Goal: Task Accomplishment & Management: Manage account settings

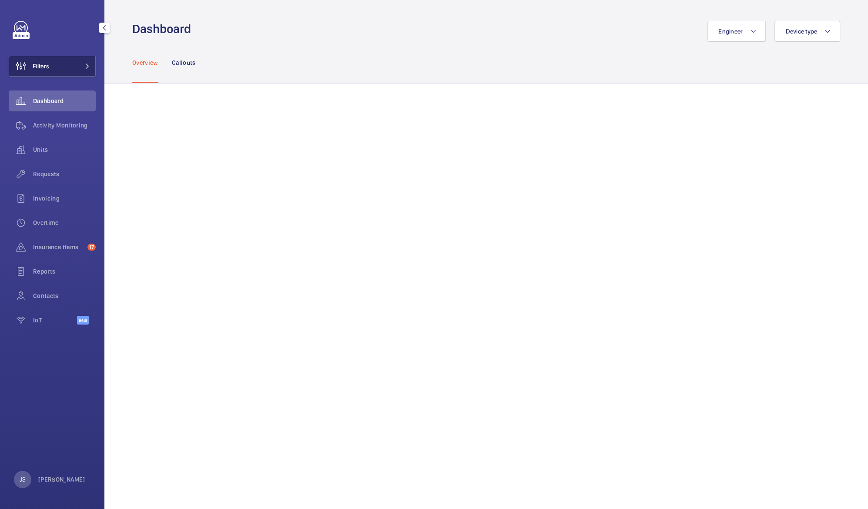
click at [37, 67] on span "Filters" at bounding box center [41, 66] width 17 height 9
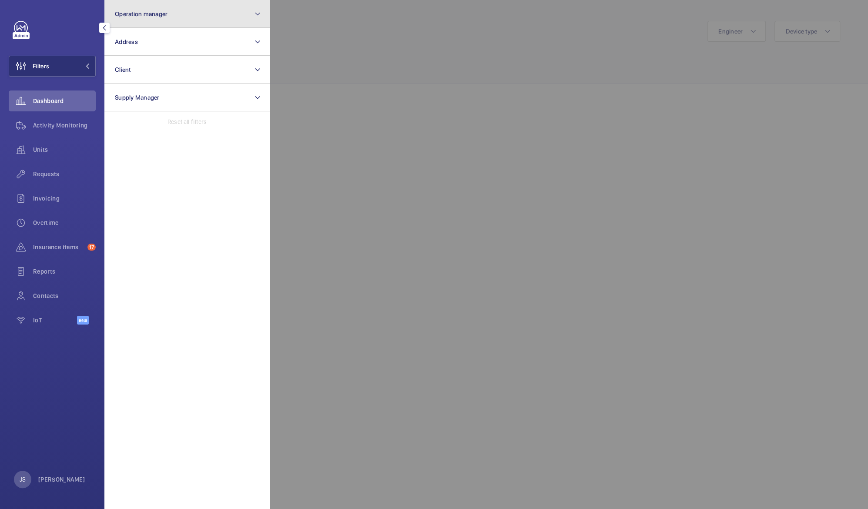
click at [138, 17] on button "Operation manager" at bounding box center [186, 14] width 165 height 28
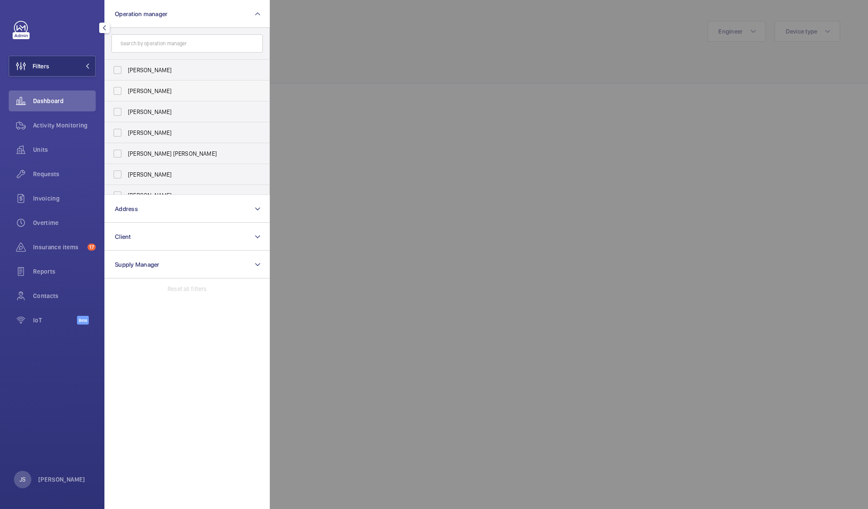
click at [136, 91] on span "[PERSON_NAME]" at bounding box center [188, 91] width 120 height 9
click at [126, 91] on input "[PERSON_NAME]" at bounding box center [117, 90] width 17 height 17
checkbox input "true"
click at [79, 41] on div "Filters 1 Operation manager 1 [PERSON_NAME] [PERSON_NAME] [PERSON_NAME] [PERSON…" at bounding box center [52, 177] width 87 height 313
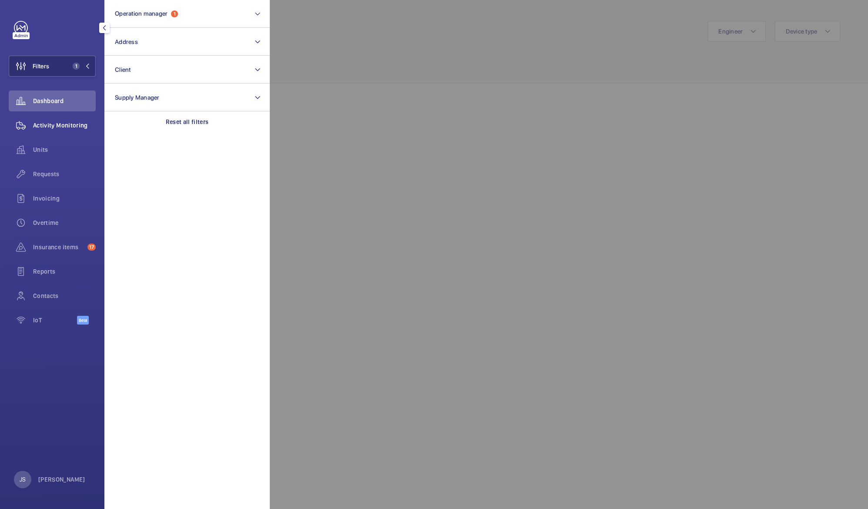
click at [47, 127] on span "Activity Monitoring" at bounding box center [64, 125] width 63 height 9
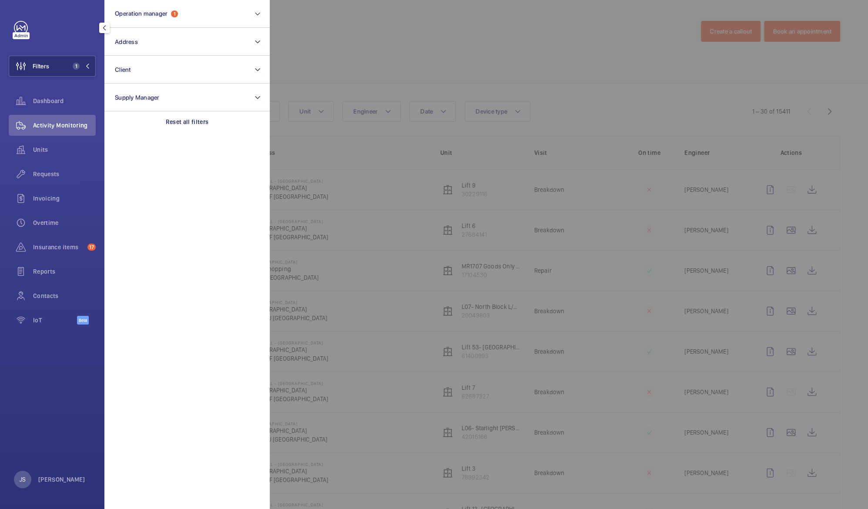
click at [305, 68] on div at bounding box center [704, 254] width 868 height 509
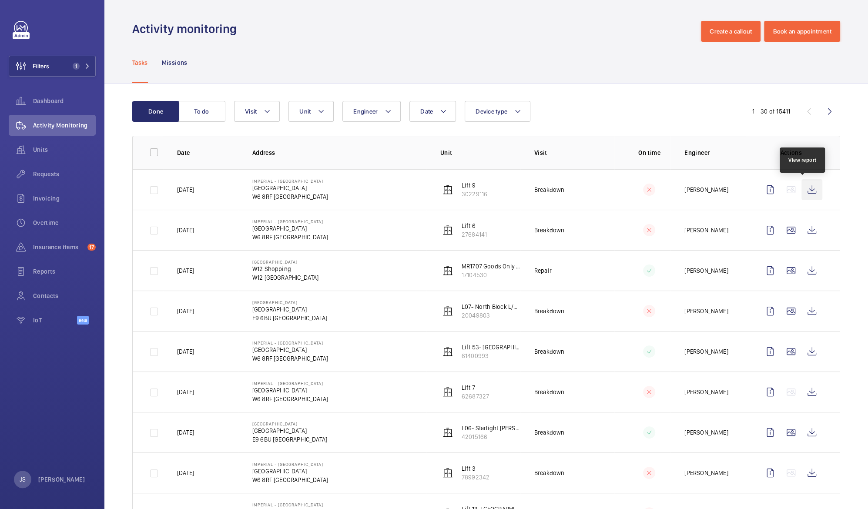
click at [806, 187] on wm-front-icon-button at bounding box center [812, 189] width 21 height 21
click at [802, 233] on wm-front-icon-button at bounding box center [812, 230] width 21 height 21
click at [43, 150] on span "Units" at bounding box center [64, 149] width 63 height 9
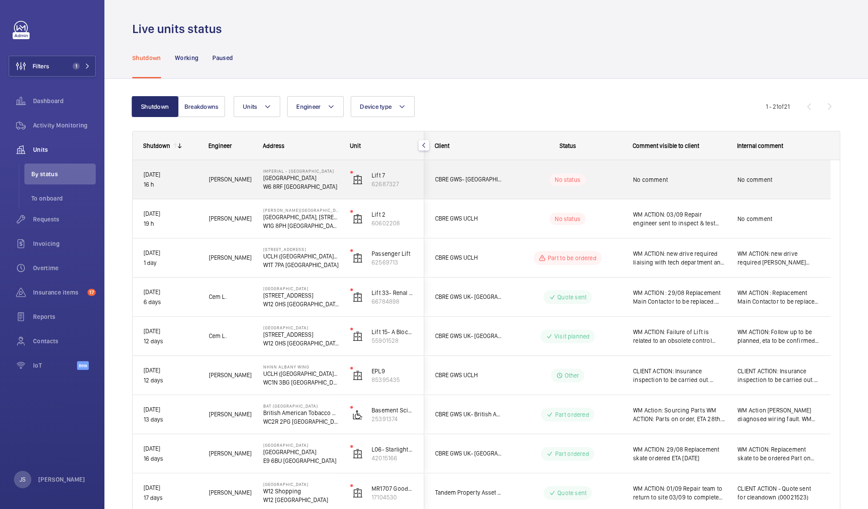
click at [285, 180] on p "[GEOGRAPHIC_DATA]" at bounding box center [301, 178] width 76 height 9
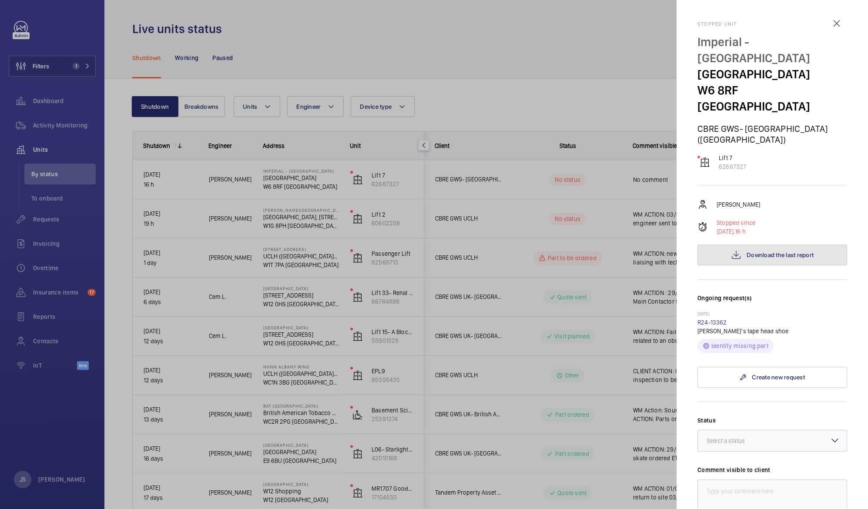
click at [750, 252] on span "Download the last report" at bounding box center [780, 255] width 67 height 7
click at [714, 437] on div "Select a status" at bounding box center [737, 441] width 60 height 9
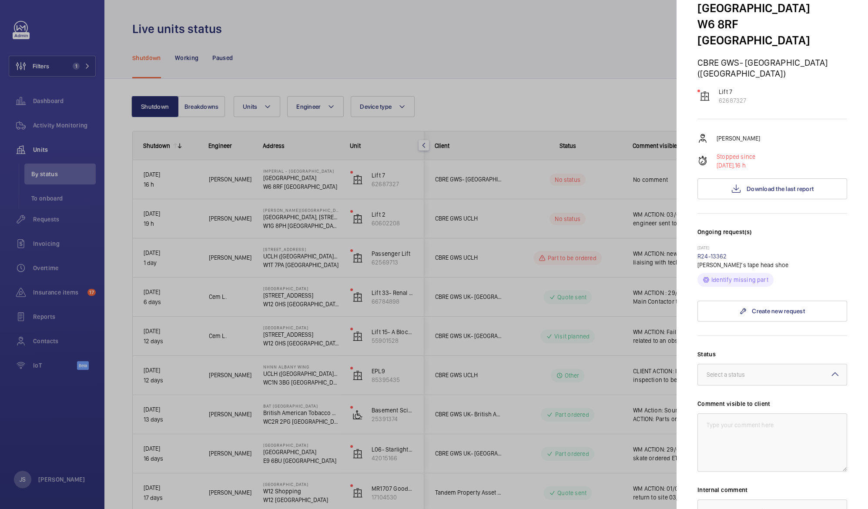
scroll to position [67, 0]
click at [831, 363] on div at bounding box center [772, 373] width 149 height 21
click at [766, 460] on span "Part to be ordered" at bounding box center [772, 464] width 131 height 9
click at [737, 412] on textarea at bounding box center [773, 441] width 150 height 58
click at [705, 417] on textarea "WM ACTION 03/09 Response to callout, comms not working" at bounding box center [773, 441] width 150 height 58
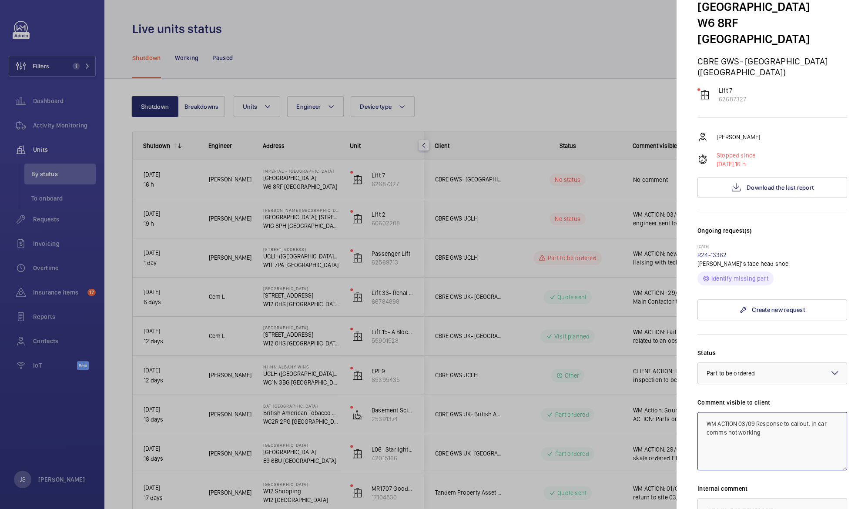
click at [761, 416] on textarea "WM ACTION 03/09 Response to callout, in car comms not working" at bounding box center [773, 441] width 150 height 58
paste textarea "ift shut down due to expired sim and no cctv. This was on request of hospital"
click at [759, 416] on textarea "WM ACTION 03/09 Response to callout, in car comms not working ift shut down due…" at bounding box center [773, 441] width 150 height 58
drag, startPoint x: 707, startPoint y: 406, endPoint x: 826, endPoint y: 449, distance: 126.6
click at [826, 449] on textarea "WM ACTION 03/09 Response to callout, in car comms not working due to expired SI…" at bounding box center [773, 441] width 150 height 58
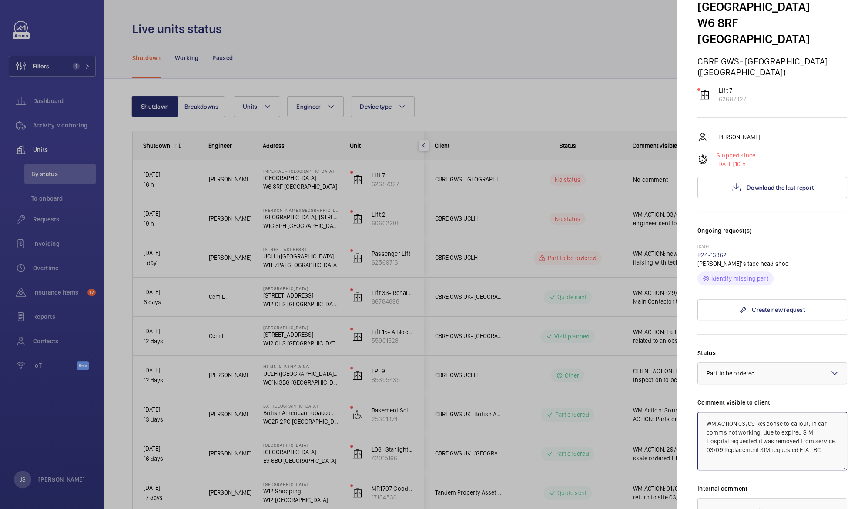
type textarea "WM ACTION 03/09 Response to callout, in car comms not working due to expired SI…"
paste textarea "WM ACTION 03/09 Response to callout, in car comms not working due to expired SI…"
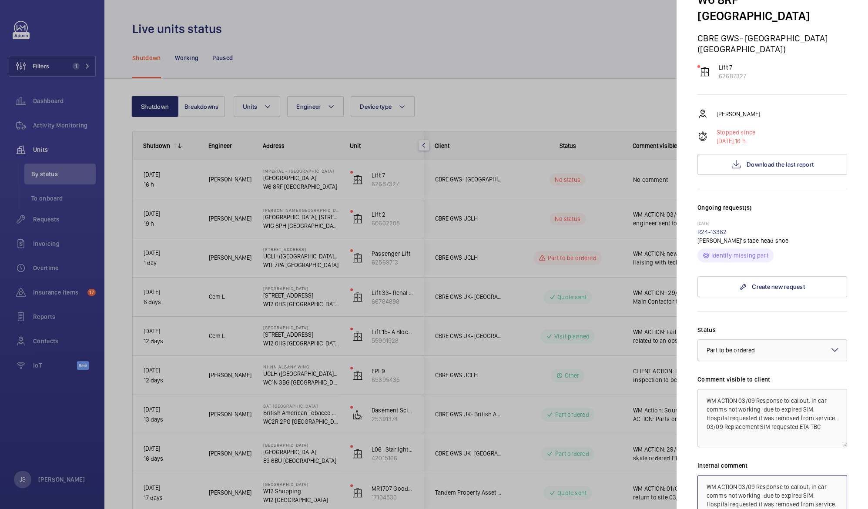
type textarea "WM ACTION 03/09 Response to callout, in car comms not working due to expired SI…"
click at [574, 65] on div at bounding box center [434, 254] width 868 height 509
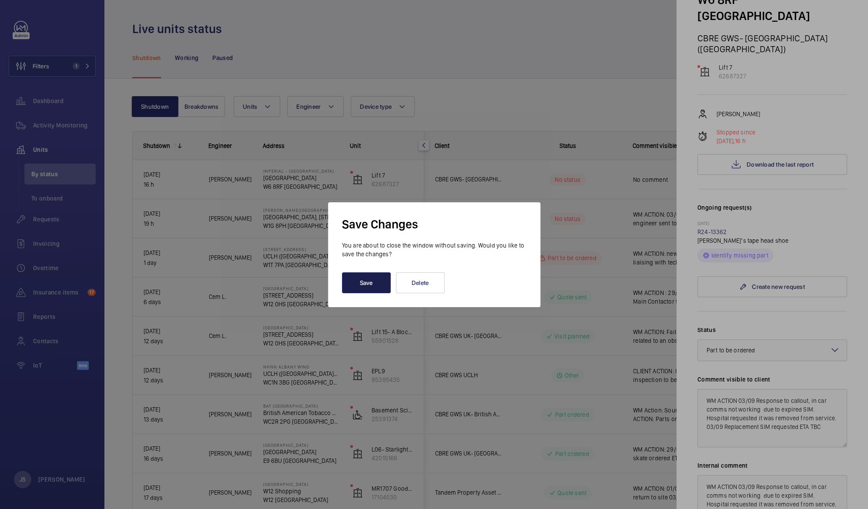
click at [359, 285] on button "Save" at bounding box center [366, 282] width 49 height 21
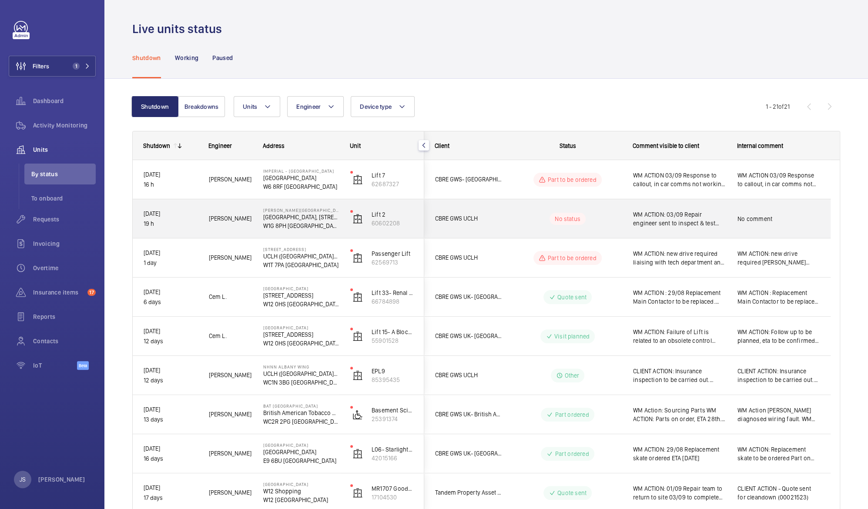
click at [755, 215] on span "No comment" at bounding box center [779, 219] width 82 height 9
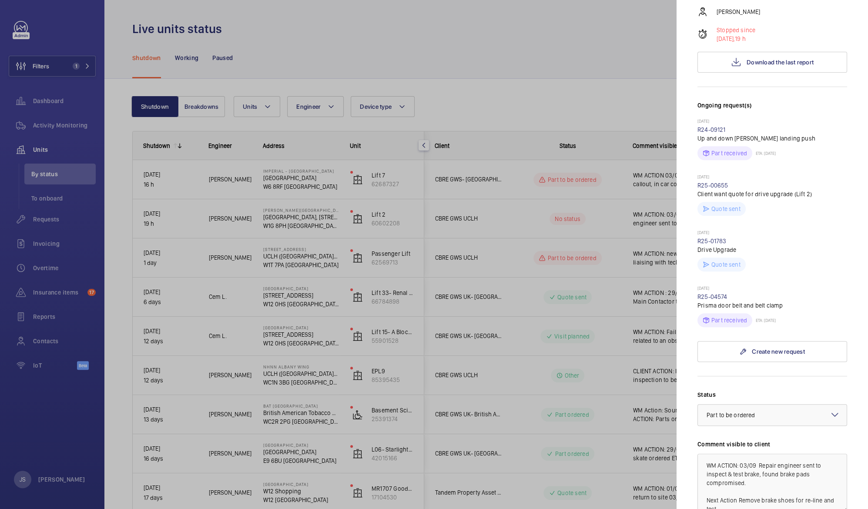
scroll to position [215, 0]
click at [831, 409] on mat-icon at bounding box center [835, 414] width 10 height 10
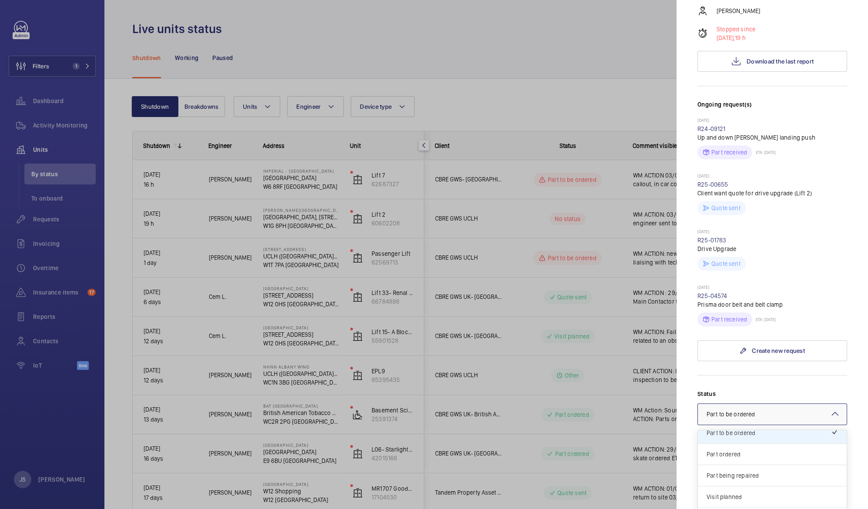
scroll to position [74, 0]
click at [806, 470] on span "Part being repaired" at bounding box center [772, 474] width 131 height 9
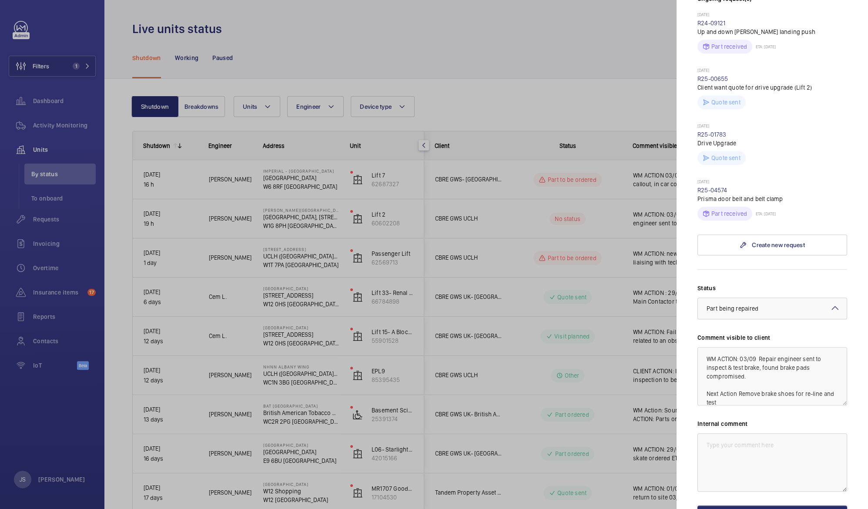
scroll to position [323, 0]
click at [789, 503] on button "Save the changes" at bounding box center [773, 513] width 150 height 21
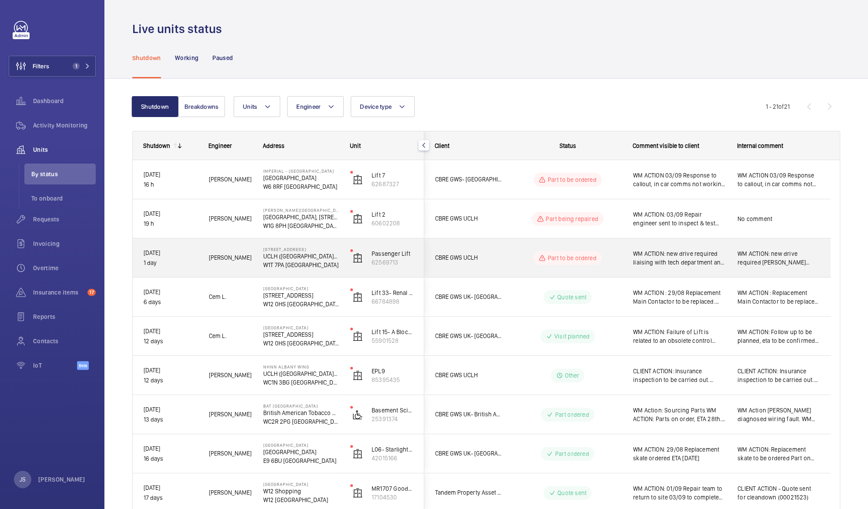
click at [752, 252] on span "WM ACTION: new drive required [PERSON_NAME] liaising with tech department and l…" at bounding box center [779, 257] width 82 height 17
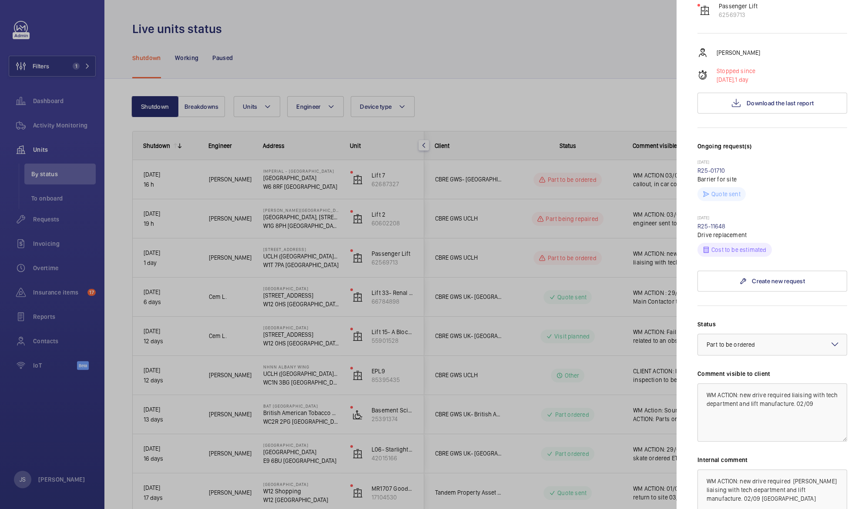
scroll to position [181, 0]
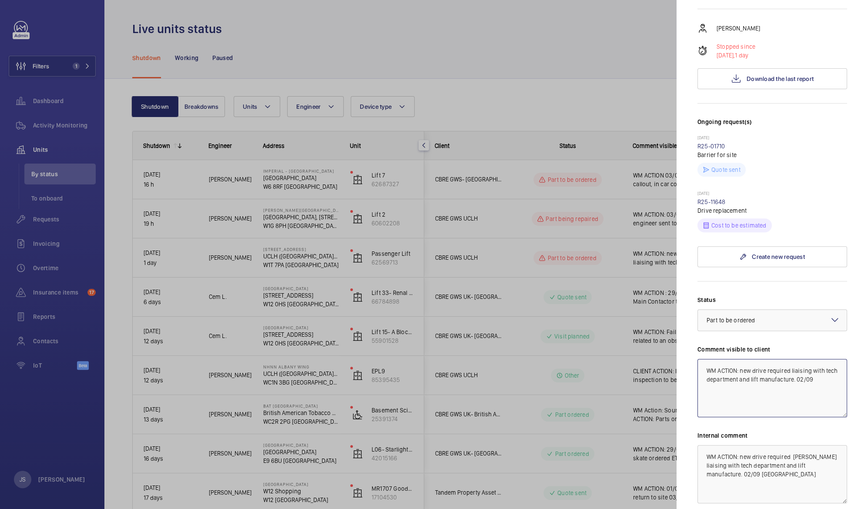
click at [829, 361] on textarea "WM ACTION: new drive required liaising with tech department and lift manufactur…" at bounding box center [773, 388] width 150 height 58
type textarea "WM ACTION: new drive required liaising with tech department and lift manufactur…"
click at [522, 40] on div at bounding box center [434, 254] width 868 height 509
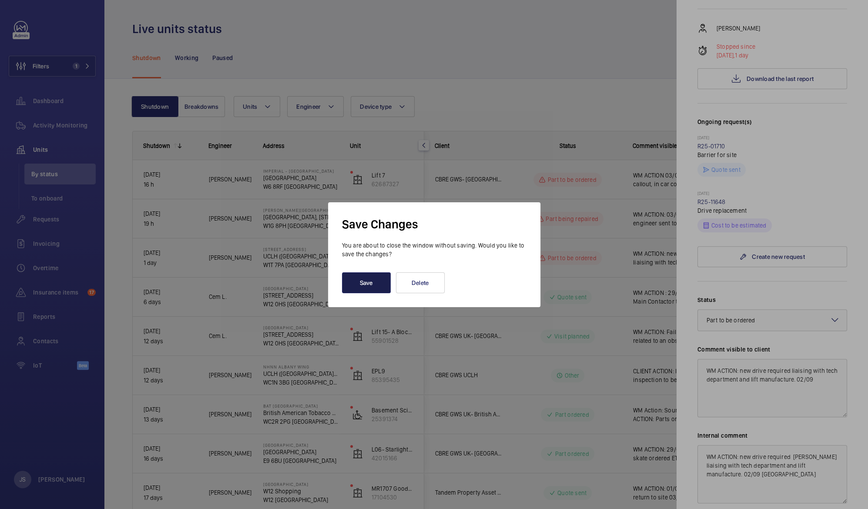
click at [360, 288] on button "Save" at bounding box center [366, 282] width 49 height 21
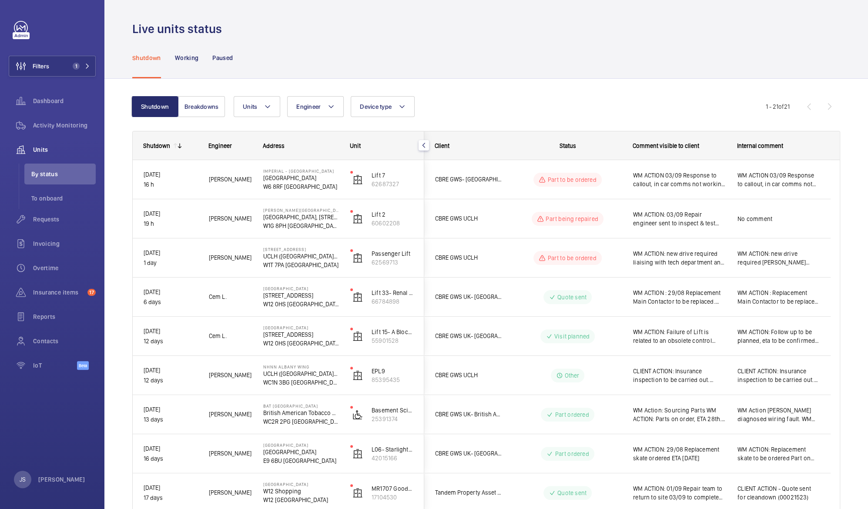
scroll to position [0, 0]
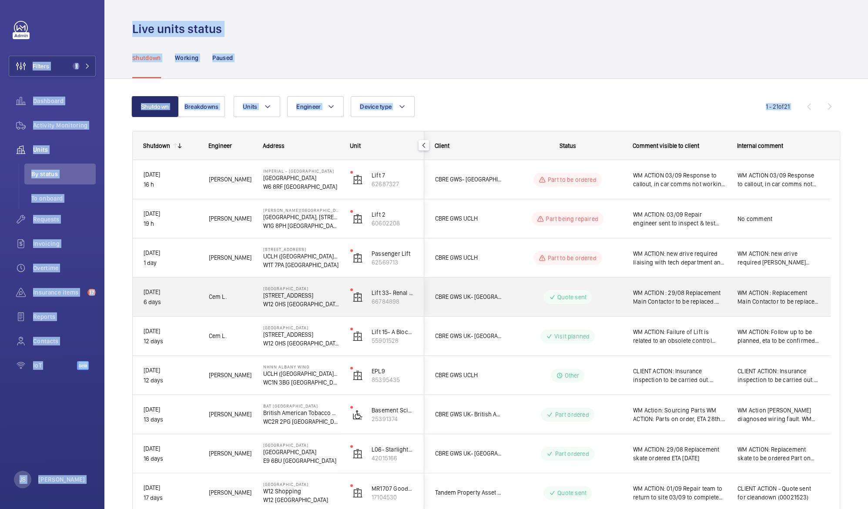
drag, startPoint x: 360, startPoint y: 288, endPoint x: 494, endPoint y: 315, distance: 137.2
click at [494, 315] on mat-sidenav-container "Filters 1 Dashboard Activity Monitoring Units By status To onboard Requests Inv…" at bounding box center [434, 254] width 868 height 509
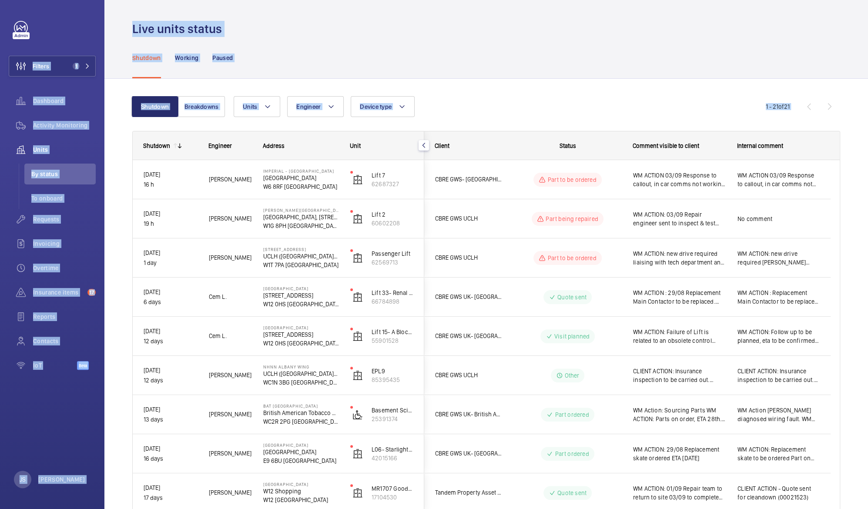
click at [335, 47] on div "Shutdown Working Paused" at bounding box center [486, 57] width 708 height 41
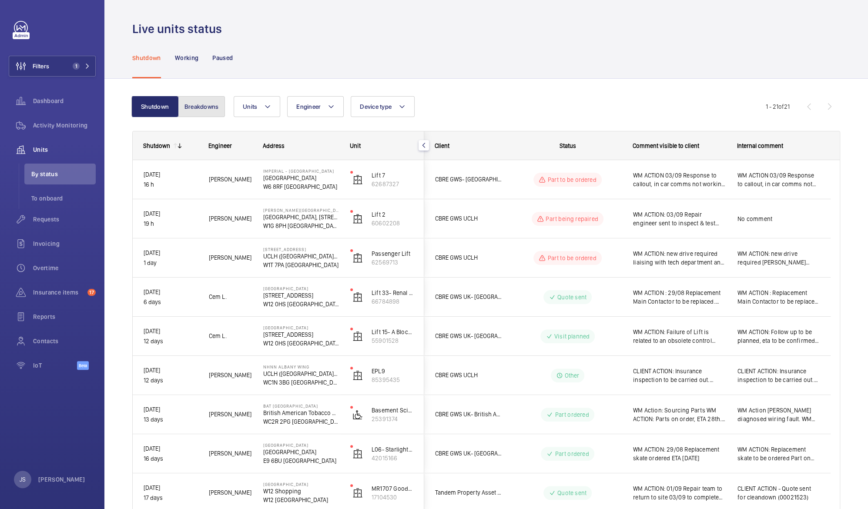
click at [201, 112] on button "Breakdowns" at bounding box center [201, 106] width 47 height 21
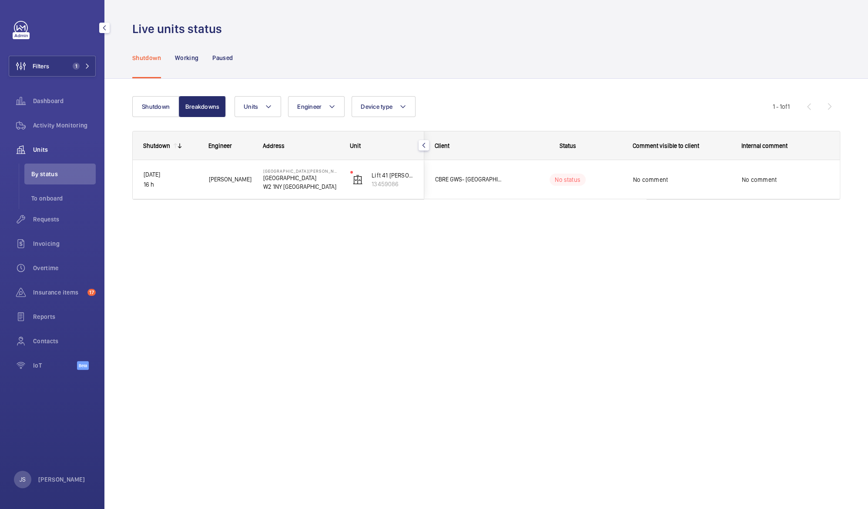
click at [49, 146] on span "Units" at bounding box center [64, 149] width 63 height 9
click at [56, 125] on span "Activity Monitoring" at bounding box center [64, 125] width 63 height 9
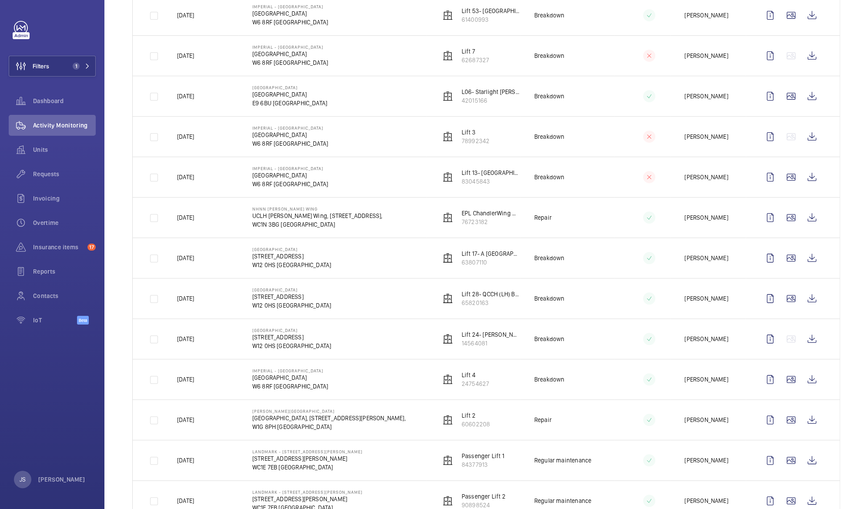
scroll to position [338, 0]
click at [803, 379] on wm-front-icon-button at bounding box center [812, 378] width 21 height 21
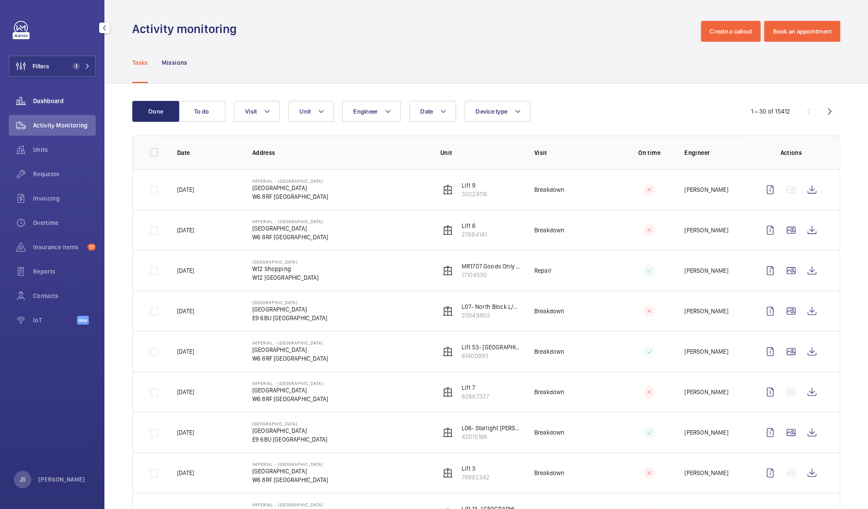
click at [40, 102] on span "Dashboard" at bounding box center [64, 101] width 63 height 9
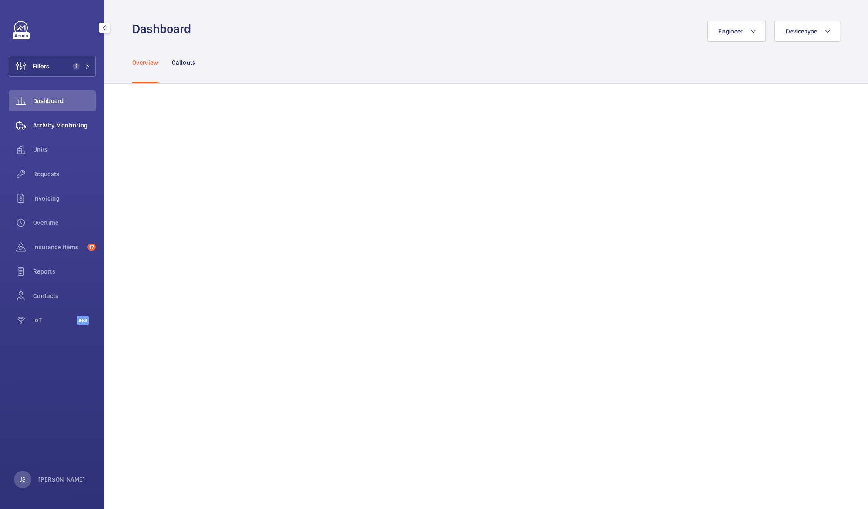
click at [57, 124] on span "Activity Monitoring" at bounding box center [64, 125] width 63 height 9
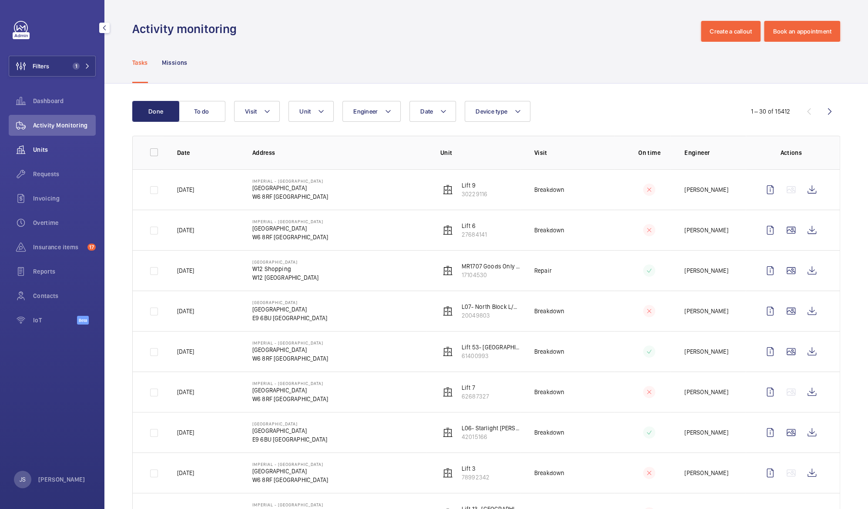
click at [51, 148] on span "Units" at bounding box center [64, 149] width 63 height 9
